Goal: Obtain resource: Download file/media

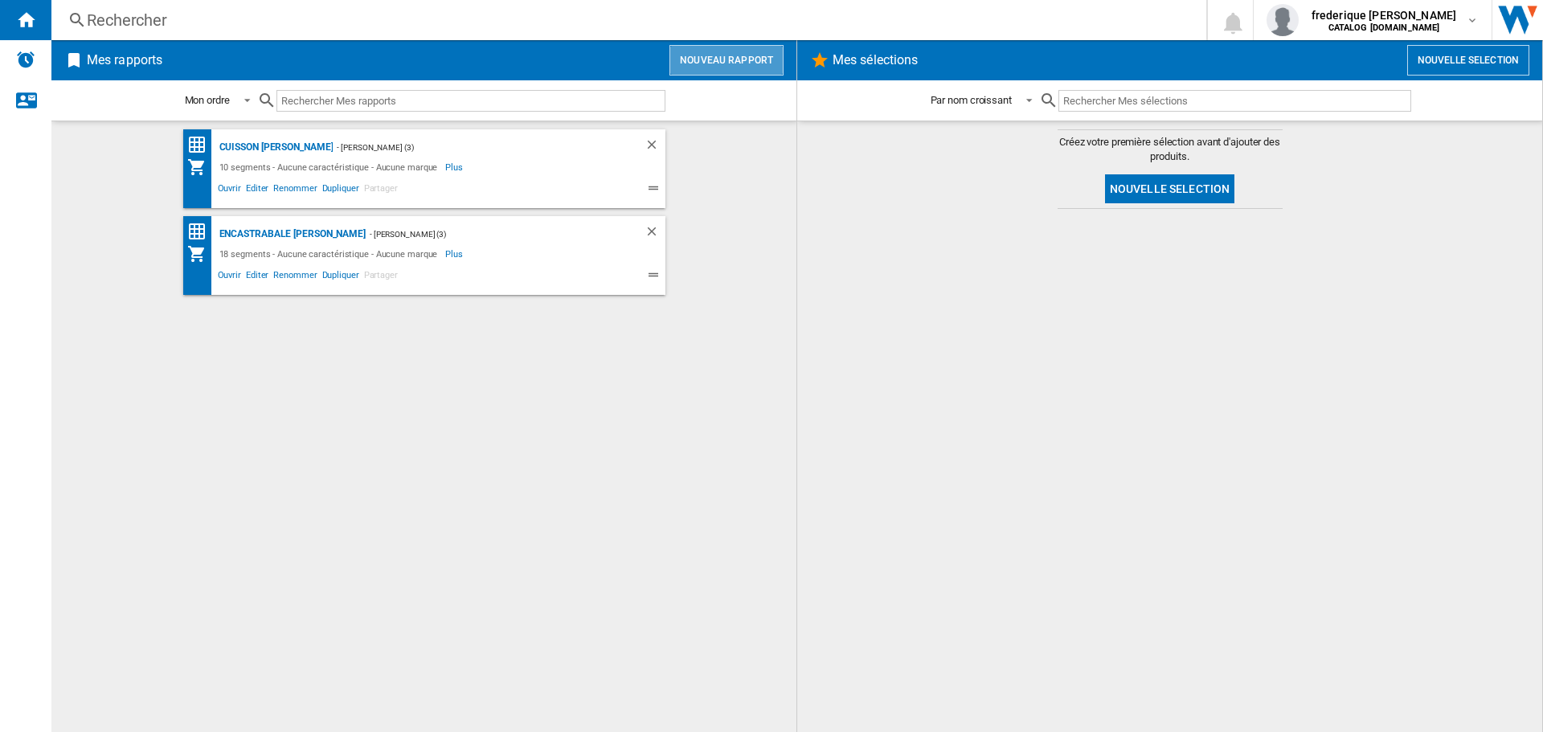
click at [741, 60] on button "Nouveau rapport" at bounding box center [727, 60] width 114 height 31
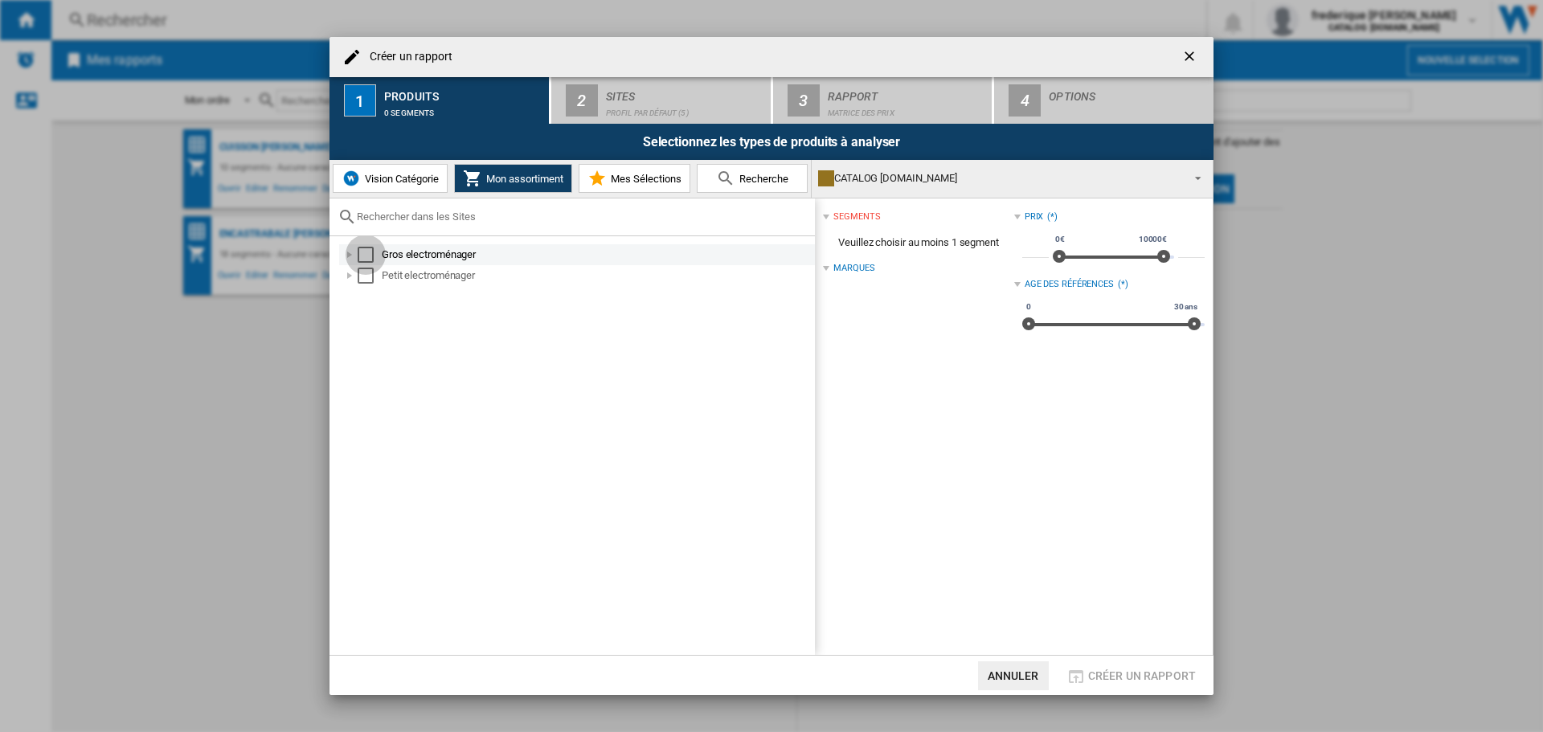
click at [373, 256] on div "Select" at bounding box center [366, 255] width 16 height 16
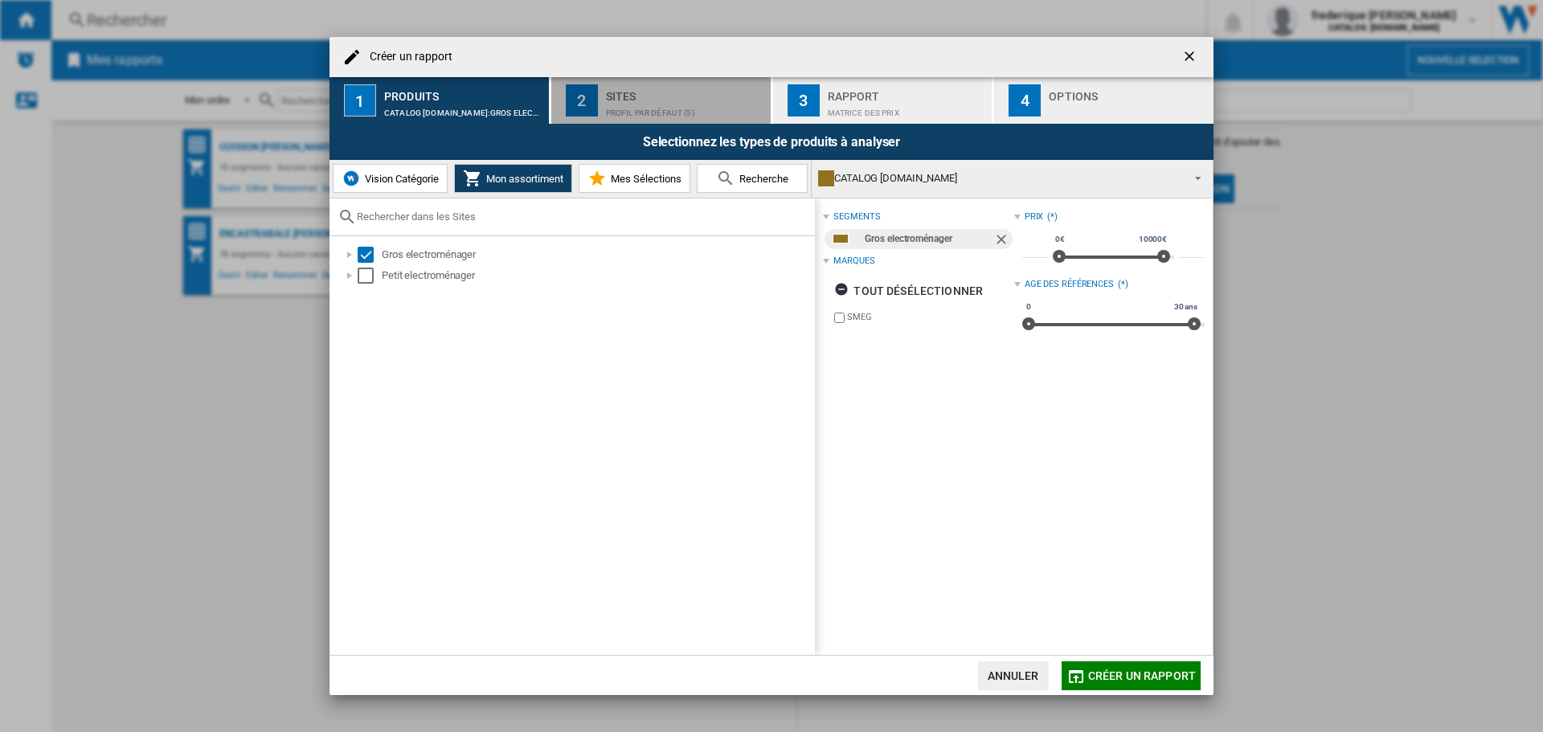
click at [657, 113] on div "Profil par défaut (5)" at bounding box center [685, 108] width 158 height 17
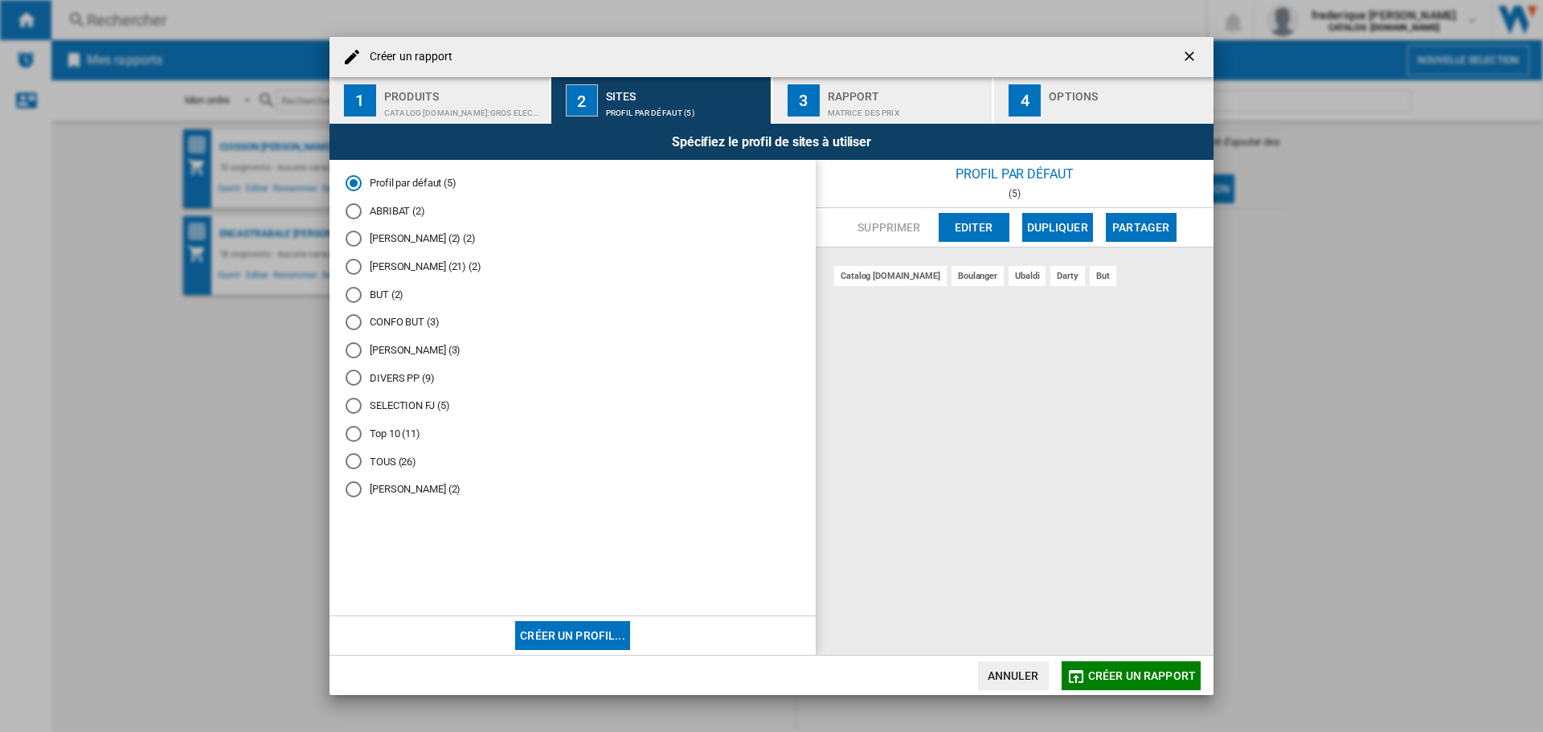
click at [392, 346] on md-radio-button "[PERSON_NAME] (3)" at bounding box center [573, 349] width 454 height 15
click at [903, 92] on div "Rapport" at bounding box center [907, 92] width 158 height 17
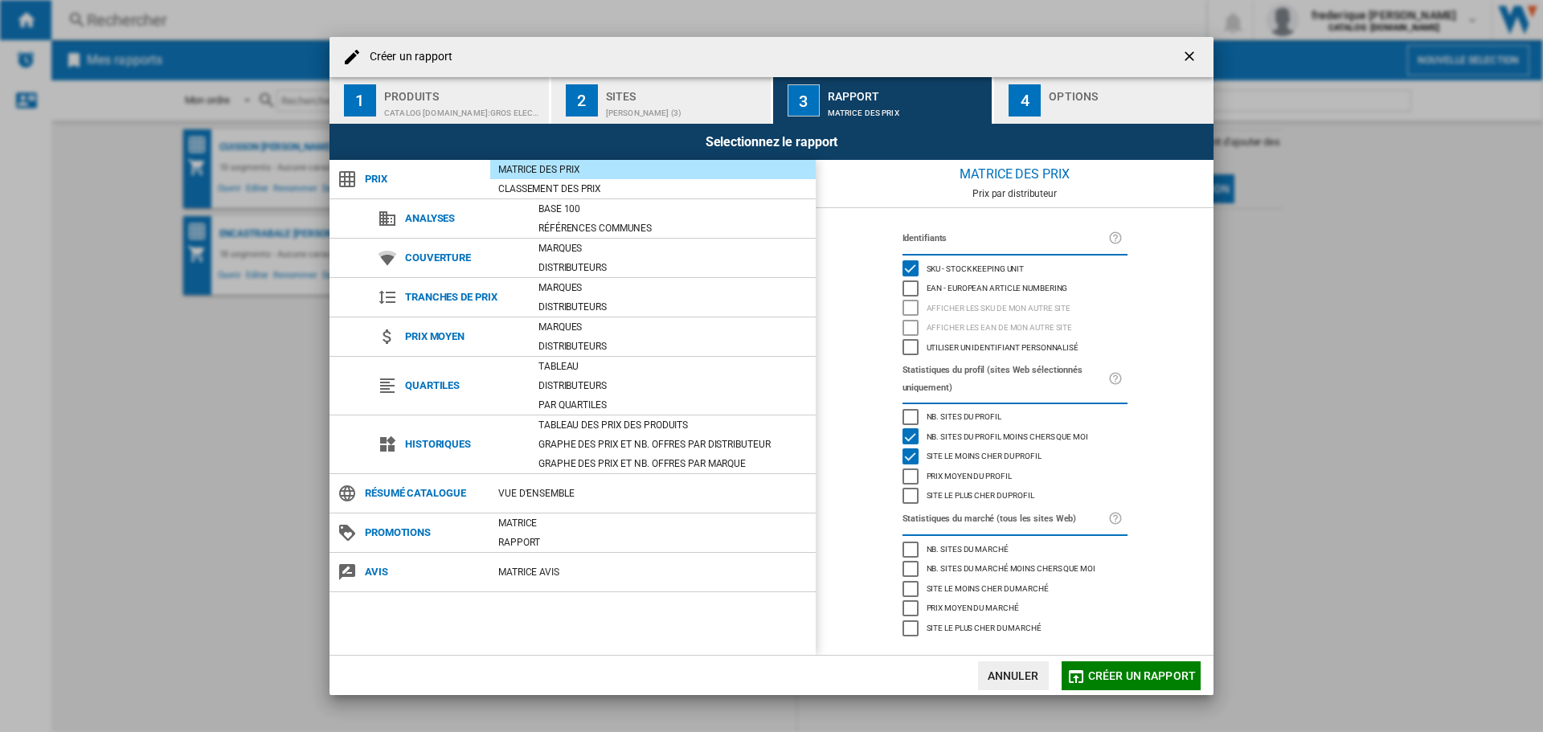
click at [1104, 101] on div "button" at bounding box center [1128, 108] width 158 height 17
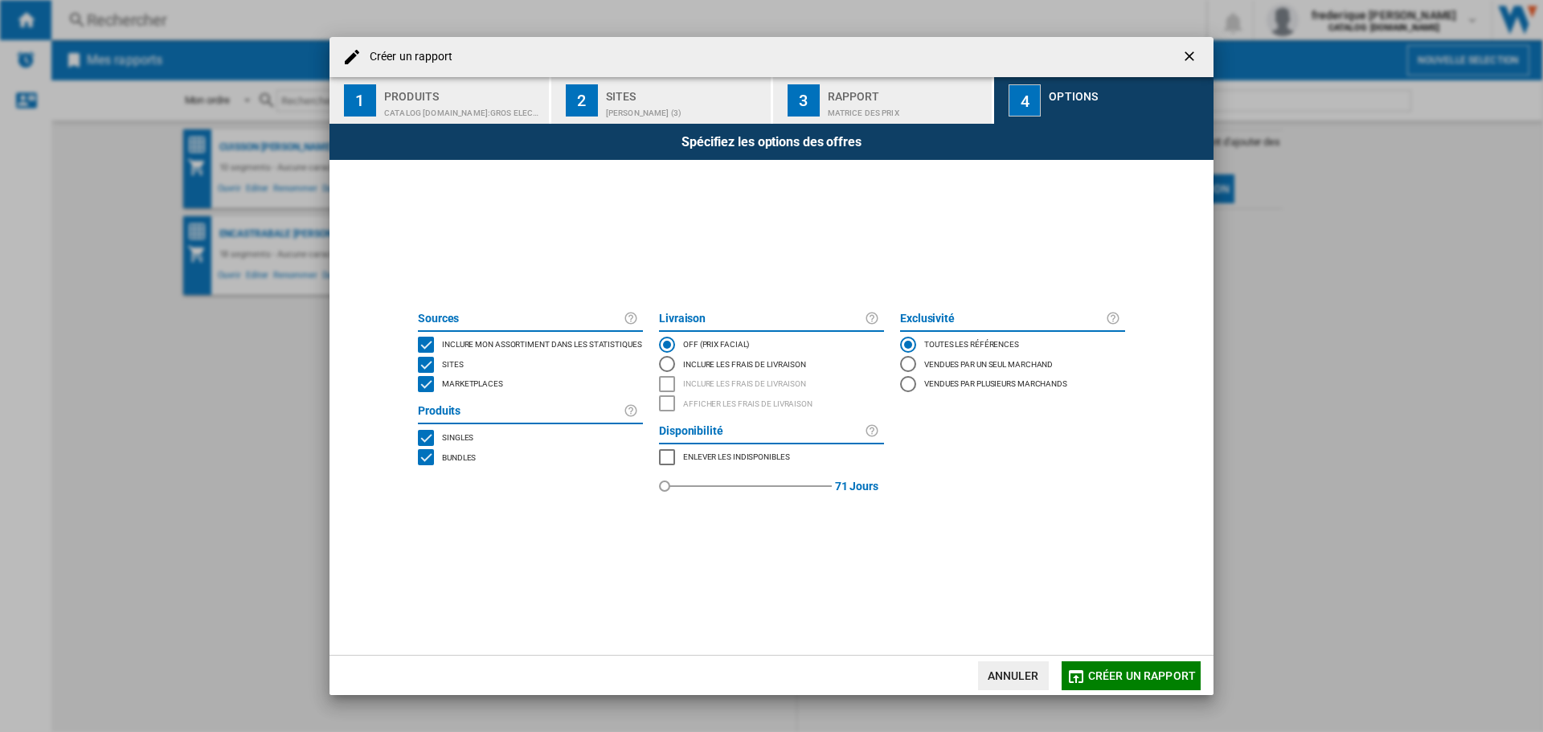
click at [453, 390] on div "Marketplaces" at bounding box center [470, 384] width 65 height 16
click at [441, 455] on div "Bundles" at bounding box center [457, 457] width 38 height 16
click at [1141, 674] on span "Créer un rapport" at bounding box center [1142, 676] width 108 height 13
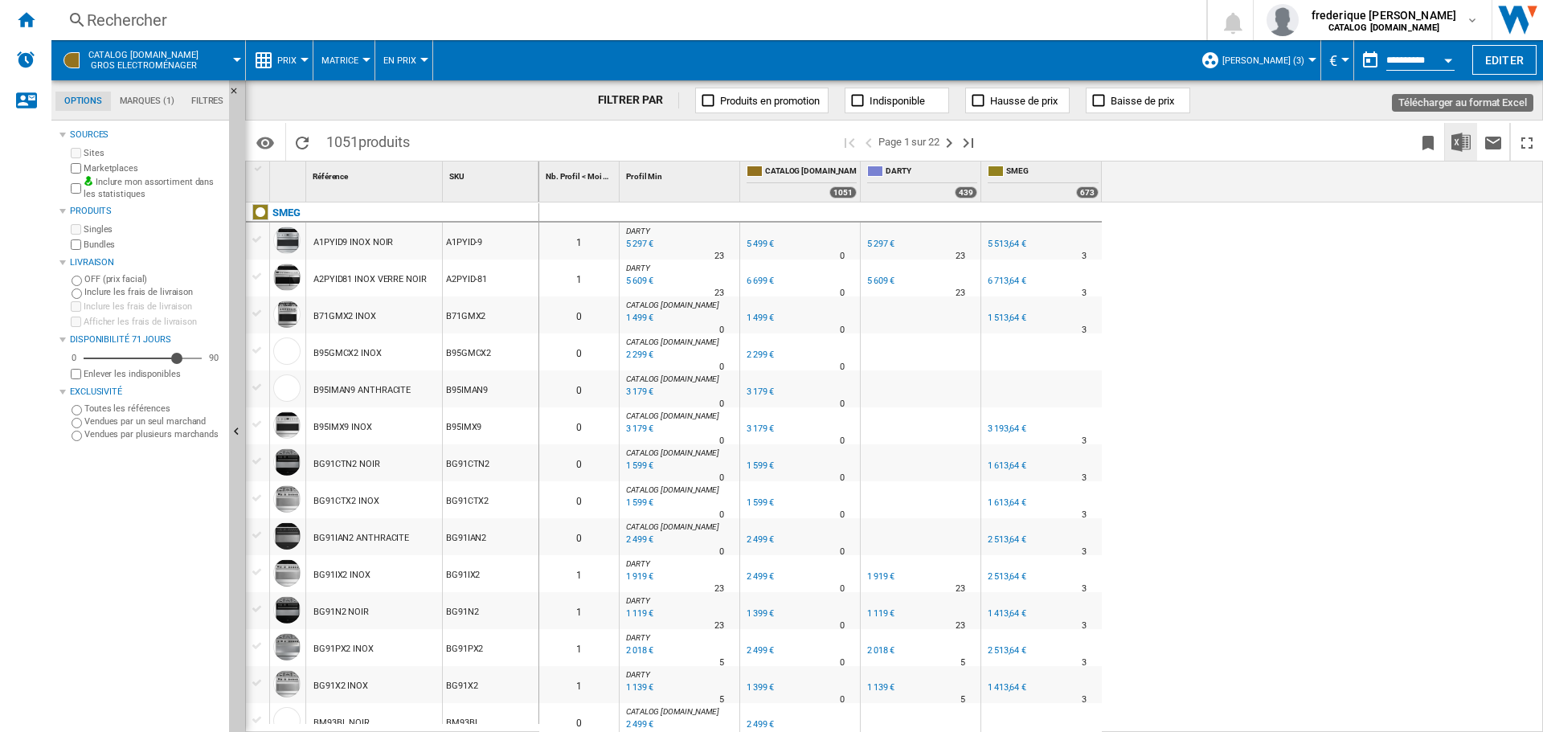
click at [1464, 148] on img "Télécharger au format Excel" at bounding box center [1461, 142] width 19 height 19
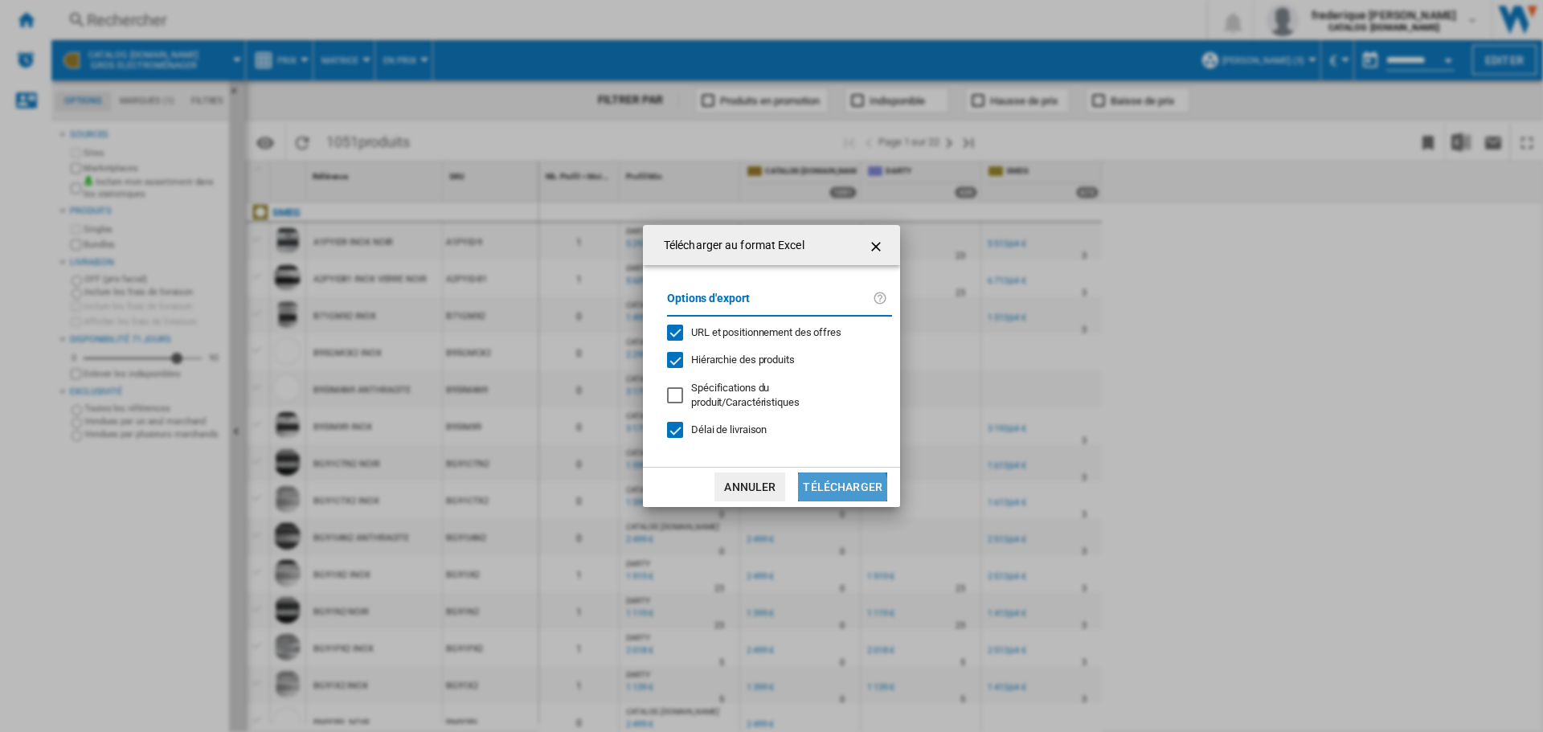
click at [843, 486] on button "Télécharger" at bounding box center [842, 487] width 89 height 29
